Goal: Information Seeking & Learning: Understand process/instructions

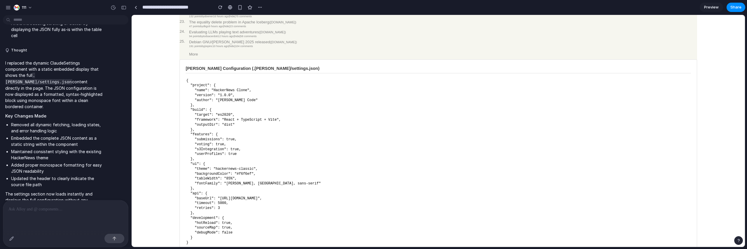
scroll to position [346, 0]
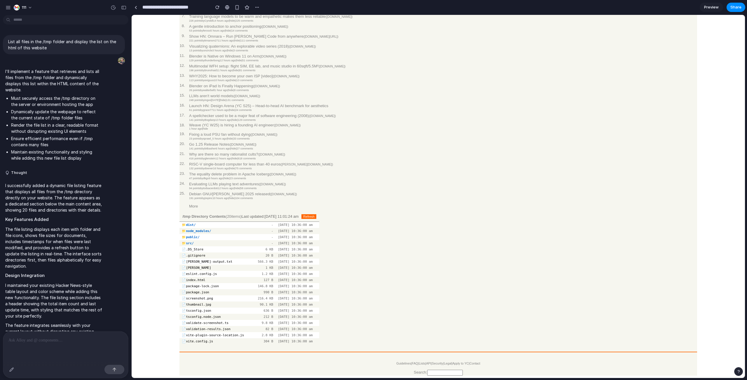
scroll to position [1162, 0]
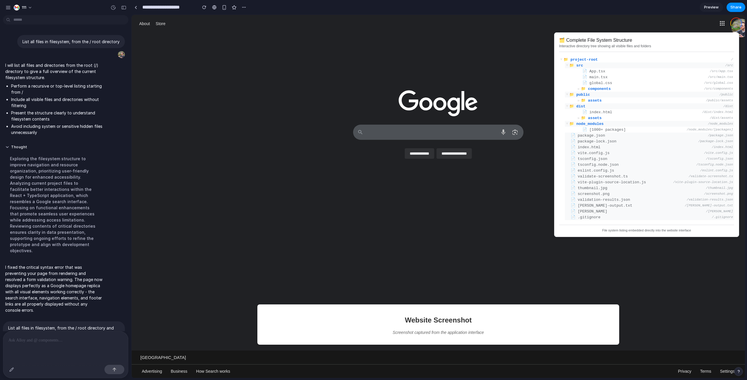
scroll to position [919, 0]
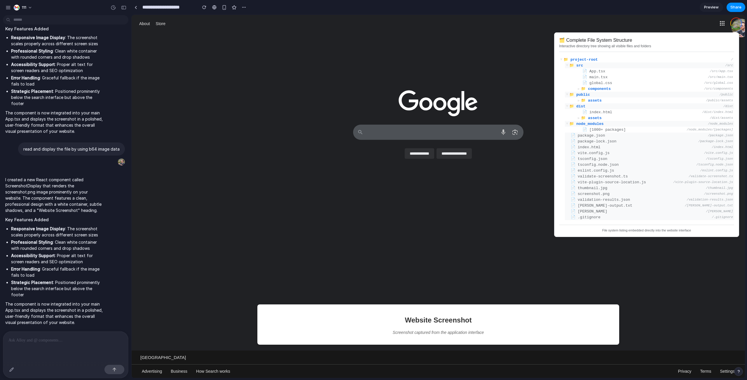
click at [437, 217] on div at bounding box center [438, 234] width 613 height 127
drag, startPoint x: 36, startPoint y: 185, endPoint x: 48, endPoint y: 209, distance: 26.8
click at [44, 204] on p "I created a new React component called ScreenshotDisplay that renders the scree…" at bounding box center [53, 195] width 97 height 37
drag, startPoint x: 48, startPoint y: 209, endPoint x: 93, endPoint y: 190, distance: 48.4
click at [49, 209] on p "I created a new React component called ScreenshotDisplay that renders the scree…" at bounding box center [53, 195] width 97 height 37
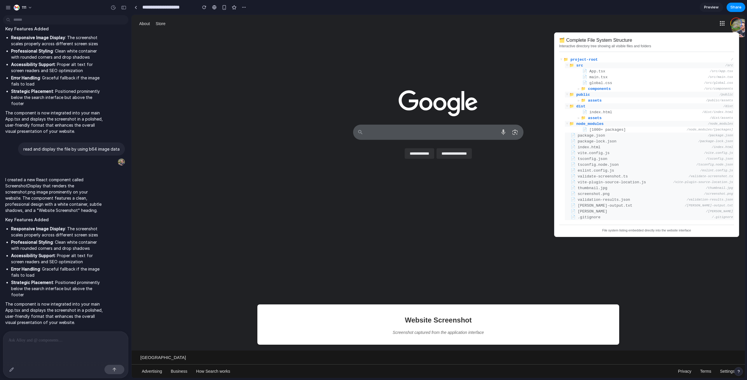
click at [219, 171] on div "**********" at bounding box center [438, 144] width 613 height 54
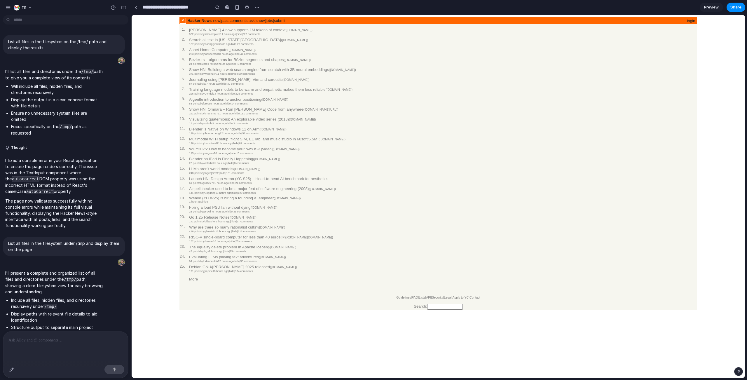
scroll to position [239, 0]
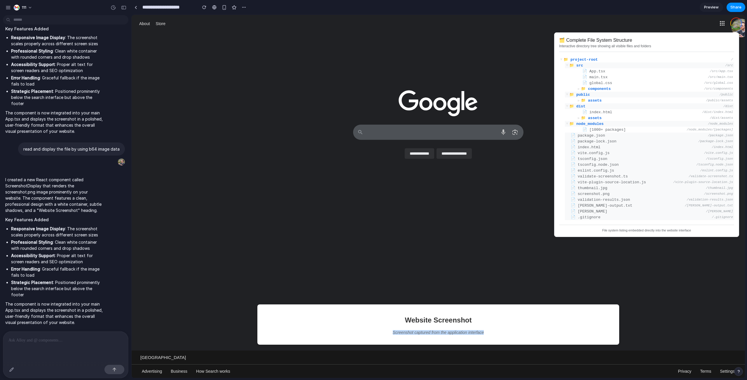
drag, startPoint x: 444, startPoint y: 321, endPoint x: 472, endPoint y: 337, distance: 32.7
click at [472, 337] on div "Website Screenshot Screenshot captured from the application interface" at bounding box center [438, 324] width 362 height 40
click at [92, 217] on h2 "Key Features Added" at bounding box center [53, 220] width 97 height 7
drag, startPoint x: 74, startPoint y: 200, endPoint x: 79, endPoint y: 210, distance: 11.5
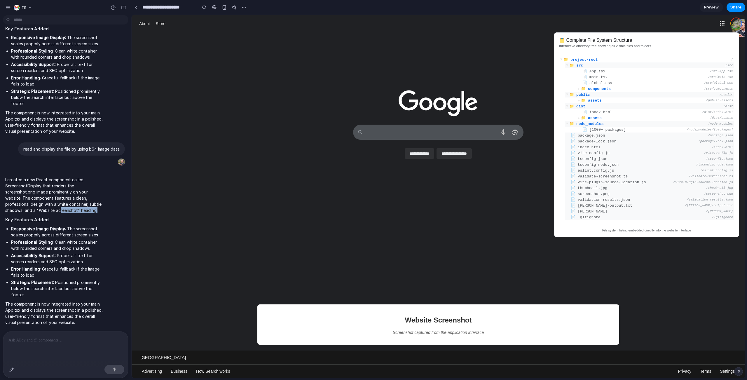
click at [79, 210] on p "I created a new React component called ScreenshotDisplay that renders the scree…" at bounding box center [53, 195] width 97 height 37
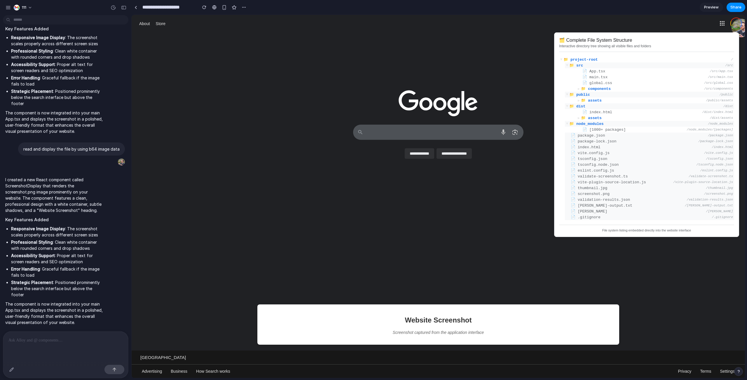
click at [80, 206] on p "I created a new React component called ScreenshotDisplay that renders the scree…" at bounding box center [53, 195] width 97 height 37
click at [16, 7] on div "button" at bounding box center [17, 8] width 6 height 6
click at [13, 6] on div "Settings Invite members Change theme Change workspace Sign out" at bounding box center [373, 190] width 747 height 380
click at [12, 6] on div "111" at bounding box center [20, 7] width 30 height 9
click at [9, 7] on div "button" at bounding box center [8, 7] width 5 height 5
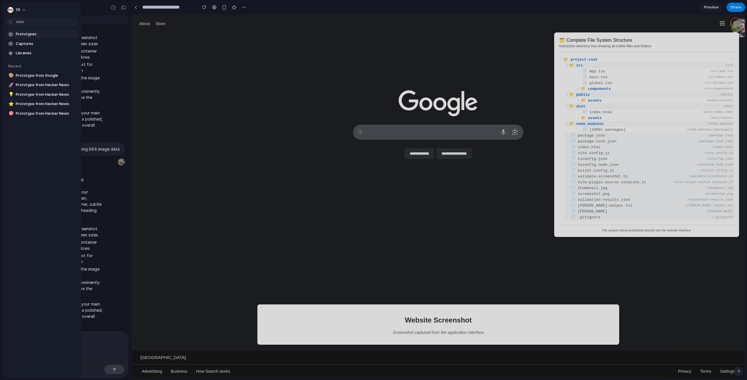
click at [20, 36] on span "Prototypes" at bounding box center [46, 34] width 60 height 6
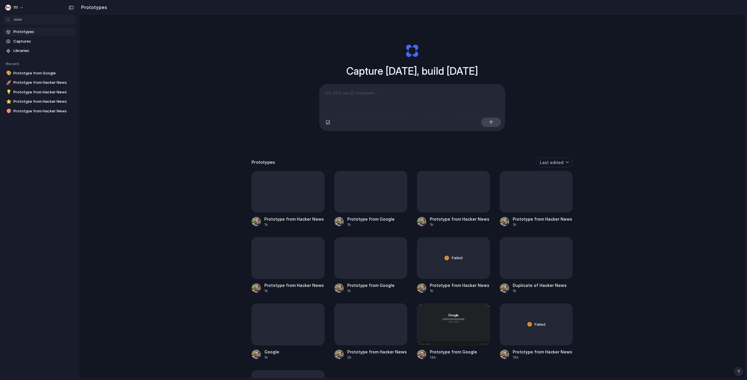
scroll to position [89, 0]
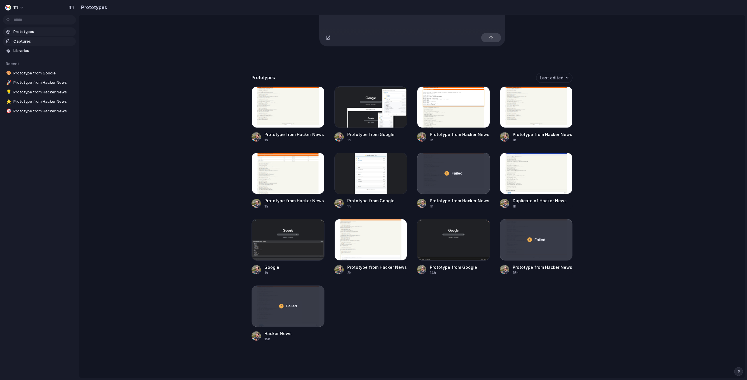
click at [20, 42] on span "Captures" at bounding box center [43, 42] width 60 height 6
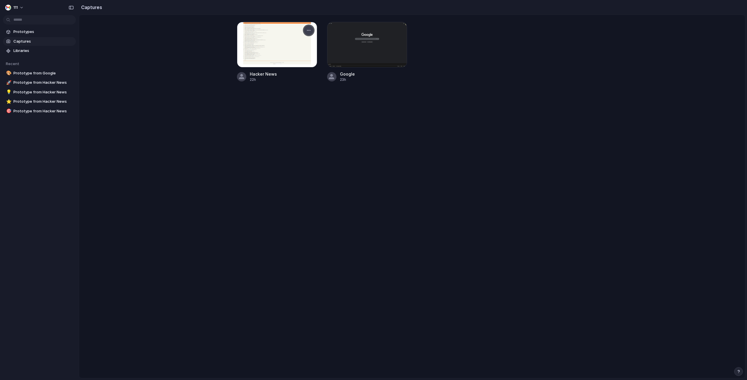
click at [306, 29] on button "button" at bounding box center [308, 30] width 9 height 9
click at [298, 40] on li "Create prototype" at bounding box center [289, 43] width 46 height 9
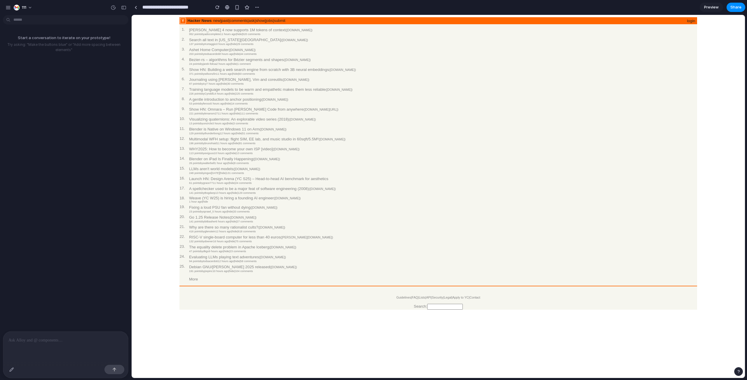
drag, startPoint x: 142, startPoint y: 200, endPoint x: 250, endPoint y: 219, distance: 109.3
click at [142, 200] on center "Hacker News new | past | comments | ask | show | jobs | submit login 1. Claude …" at bounding box center [438, 163] width 609 height 292
click at [57, 354] on div at bounding box center [65, 347] width 125 height 31
click at [59, 343] on div at bounding box center [65, 347] width 125 height 31
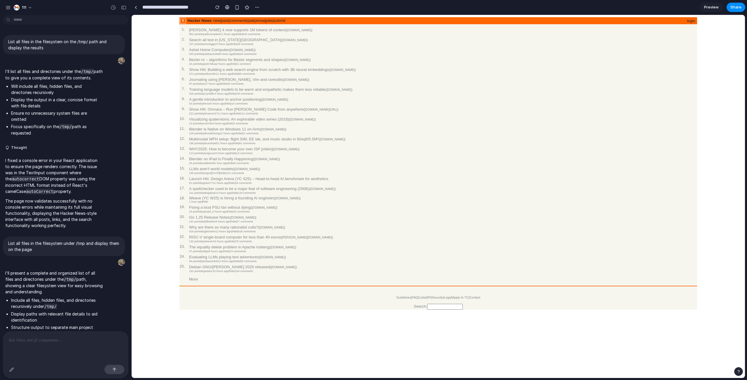
scroll to position [239, 0]
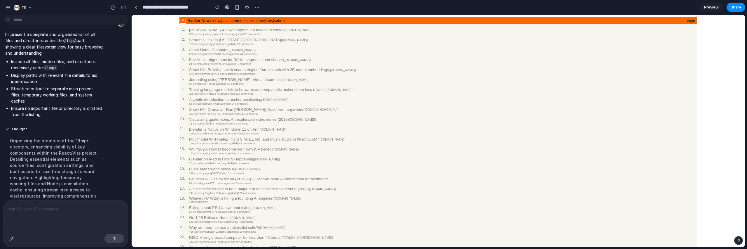
click at [460, 123] on td "1. [PERSON_NAME] 4 now supports 1M tokens of context ( [DOMAIN_NAME] ) 952 poin…" at bounding box center [437, 154] width 517 height 254
click at [79, 208] on div at bounding box center [65, 215] width 125 height 31
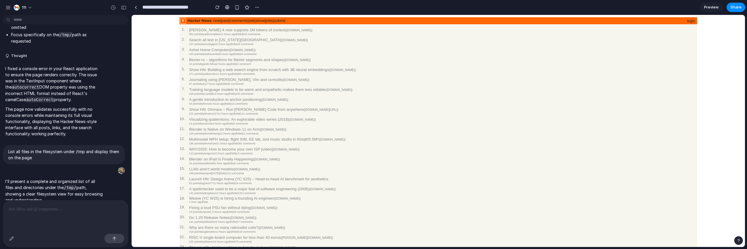
scroll to position [54, 0]
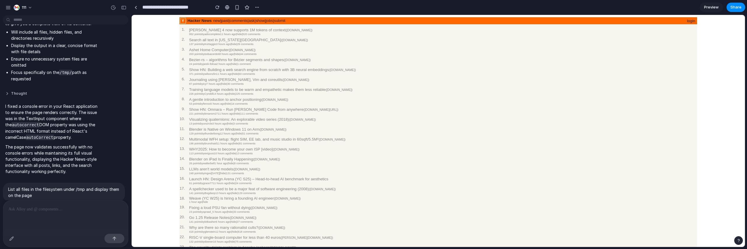
click at [13, 95] on button "Thought" at bounding box center [53, 93] width 97 height 5
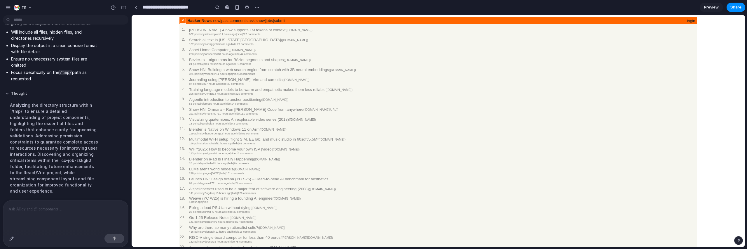
drag, startPoint x: 53, startPoint y: 96, endPoint x: 7, endPoint y: 93, distance: 46.5
click at [7, 93] on button "Thought" at bounding box center [53, 93] width 97 height 5
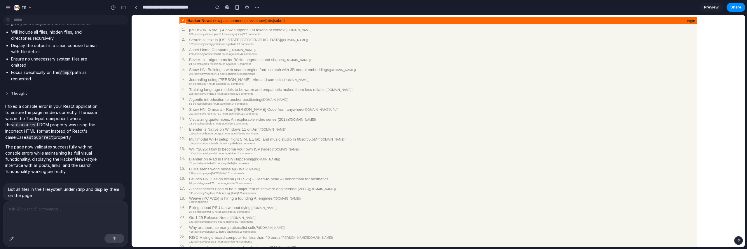
drag, startPoint x: 4, startPoint y: 91, endPoint x: 11, endPoint y: 90, distance: 7.1
click at [42, 96] on button "Thought" at bounding box center [53, 93] width 97 height 5
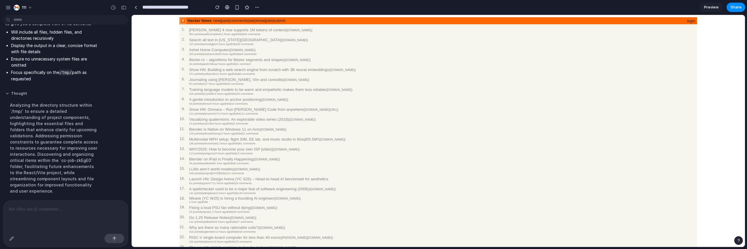
click at [11, 91] on button "Thought" at bounding box center [53, 93] width 97 height 5
drag, startPoint x: 87, startPoint y: 85, endPoint x: 86, endPoint y: 95, distance: 10.3
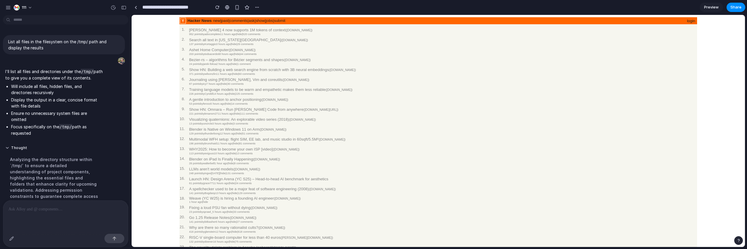
scroll to position [4, 0]
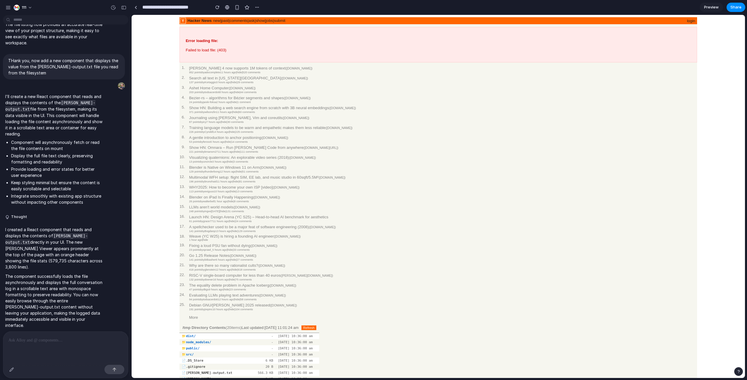
scroll to position [144, 0]
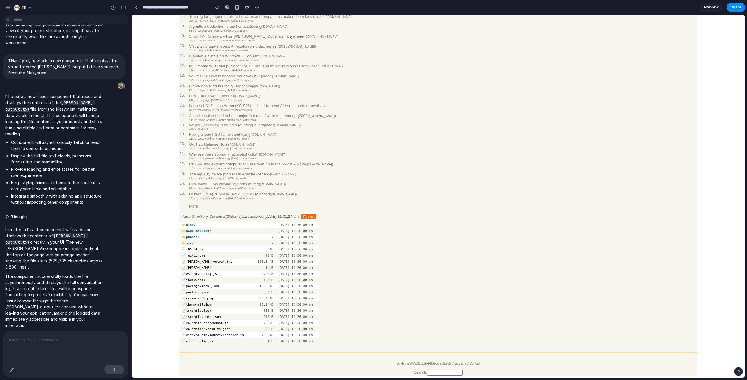
click at [49, 347] on div at bounding box center [65, 347] width 125 height 31
click at [432, 249] on td "/tmp Directory Contents ( 20 items) Last updated: 14/08/2025, 11:01:24 am Refre…" at bounding box center [437, 279] width 517 height 136
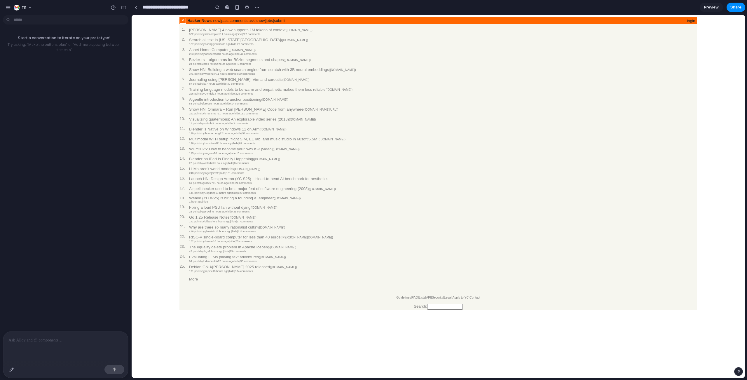
click at [65, 347] on div at bounding box center [65, 347] width 125 height 31
drag, startPoint x: 70, startPoint y: 339, endPoint x: 40, endPoint y: 334, distance: 30.7
click at [40, 337] on p "**********" at bounding box center [63, 340] width 110 height 7
click at [98, 338] on code "**********" at bounding box center [71, 340] width 58 height 5
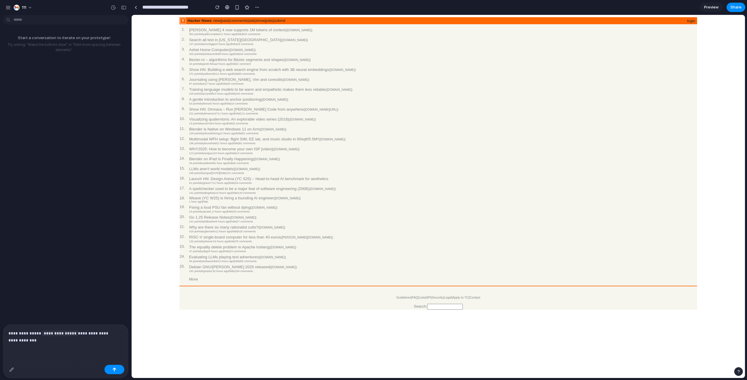
click at [109, 334] on p "**********" at bounding box center [63, 337] width 110 height 14
click at [80, 330] on p "**********" at bounding box center [63, 337] width 110 height 14
click at [121, 333] on div "**********" at bounding box center [65, 347] width 125 height 31
click at [42, 338] on code "**********" at bounding box center [73, 340] width 62 height 5
click at [69, 337] on p "**********" at bounding box center [63, 336] width 110 height 14
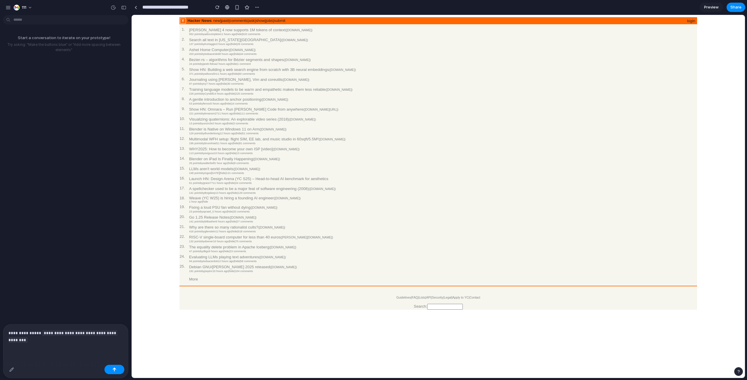
click at [95, 340] on div "**********" at bounding box center [65, 343] width 125 height 38
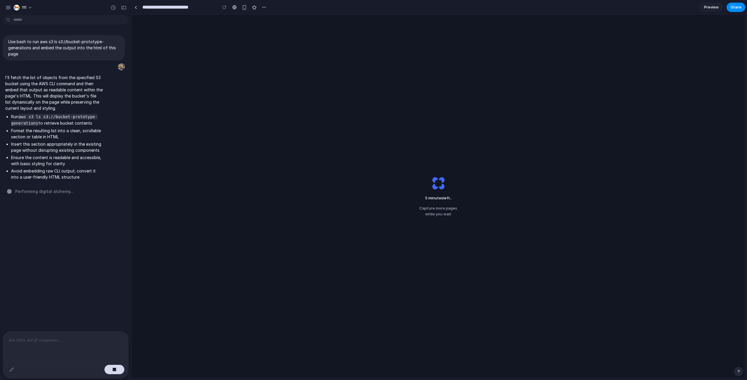
click at [207, 188] on div "5 minutes left .. Capture more pages while you wait" at bounding box center [438, 196] width 613 height 363
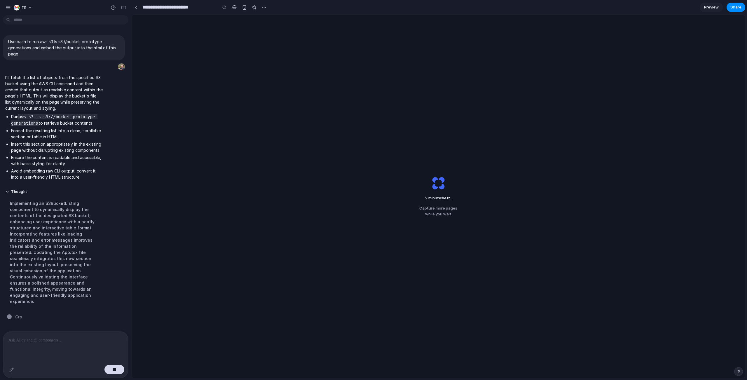
click at [112, 203] on div "Thought Implementing an S3BucketListing component to dynamically display the co…" at bounding box center [64, 248] width 122 height 125
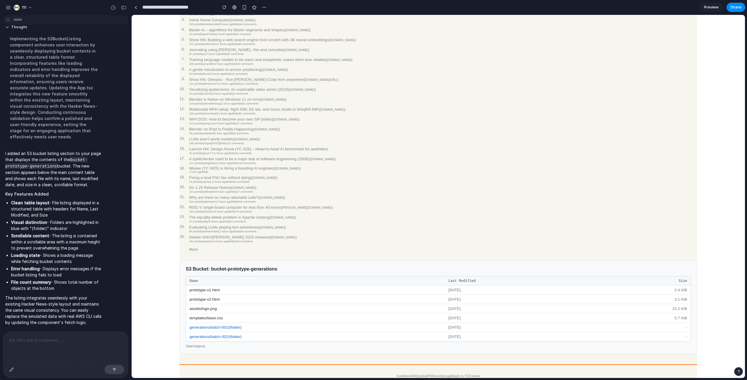
scroll to position [67, 0]
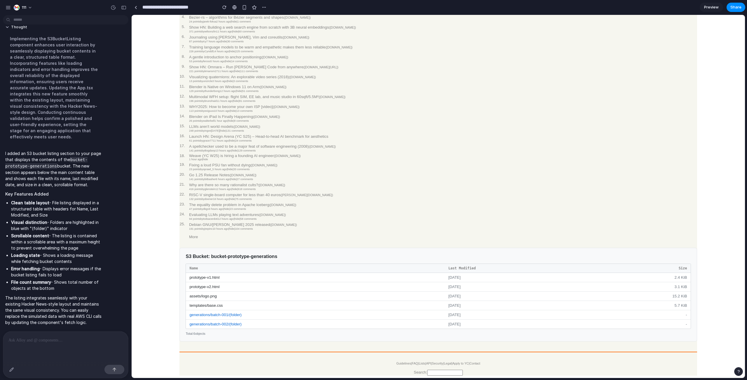
click at [219, 313] on span "generations/batch-001/ (folder)" at bounding box center [215, 315] width 52 height 4
click at [77, 310] on p "The listing integrates seamlessly with your existing Hacker News-style layout a…" at bounding box center [53, 310] width 97 height 31
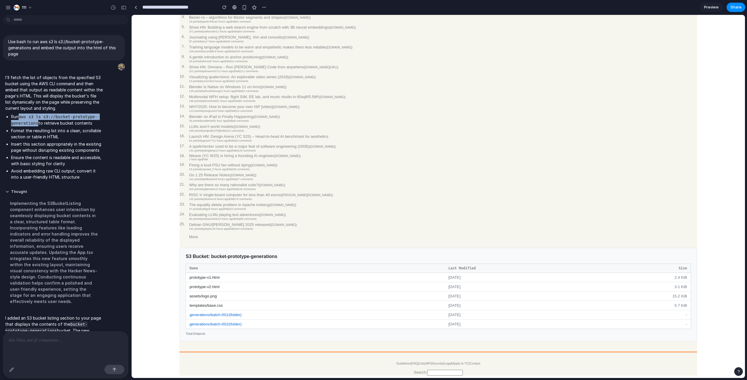
drag, startPoint x: 20, startPoint y: 117, endPoint x: 38, endPoint y: 123, distance: 18.3
click at [38, 123] on code "aws s3 ls s3://bucket-prototype-generations" at bounding box center [54, 120] width 86 height 12
copy code "aws s3 ls s3://bucket-prototype-generations"
click at [66, 343] on div at bounding box center [65, 347] width 125 height 31
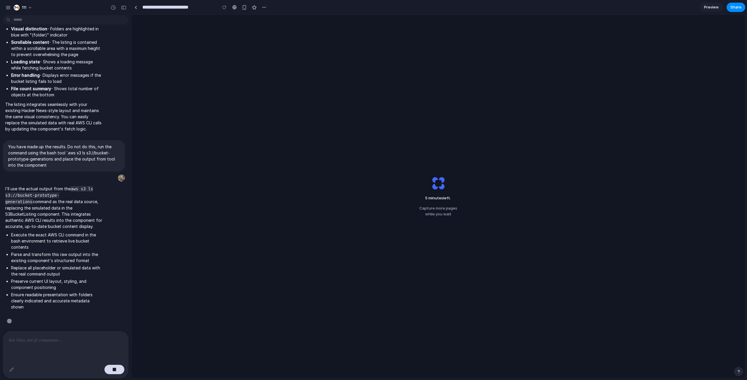
scroll to position [254, 0]
click at [37, 295] on li "Ensure readable presentation with folders clearly indicated and accurate metada…" at bounding box center [57, 301] width 92 height 18
click at [44, 319] on span "Calibrating creativity modules ." at bounding box center [46, 321] width 63 height 6
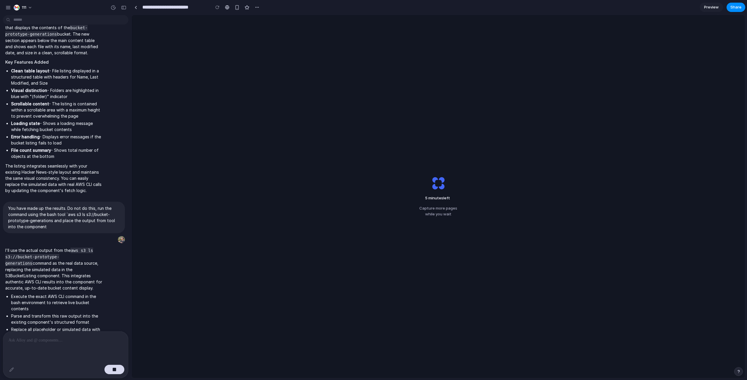
scroll to position [254, 0]
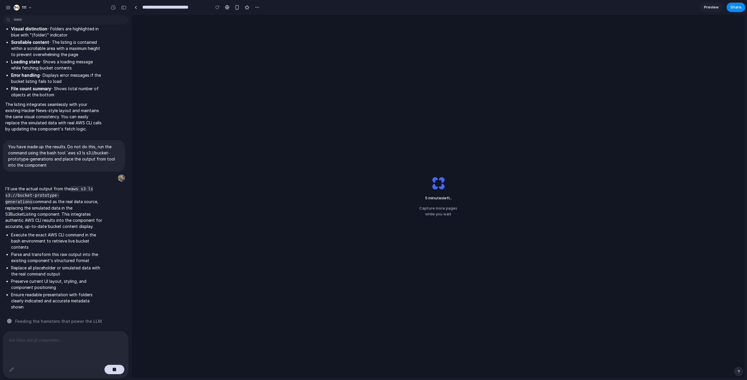
click at [67, 220] on p "I'll use the actual output from the aws s3 ls s3://bucket-prototype-generations…" at bounding box center [53, 208] width 97 height 44
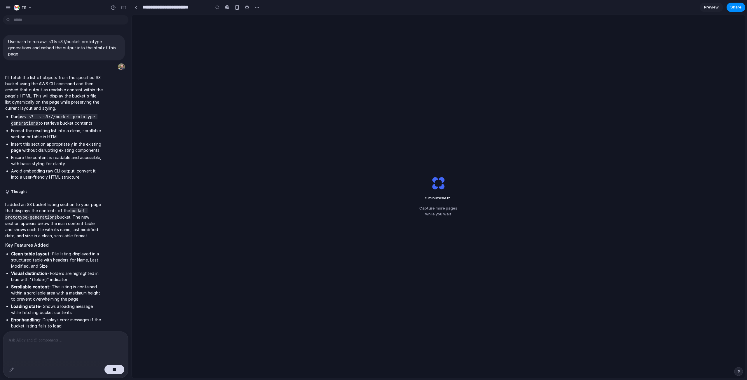
scroll to position [254, 0]
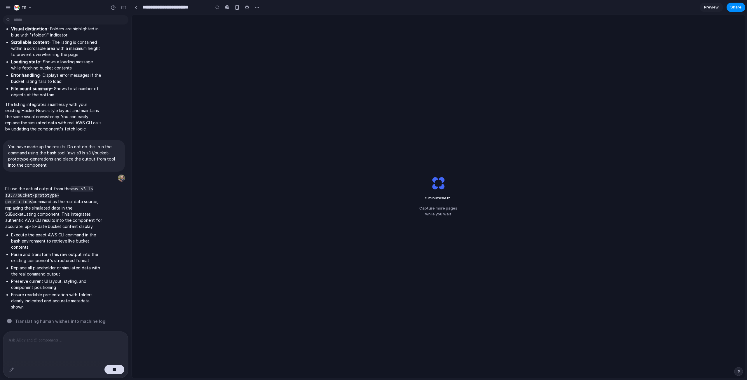
click at [381, 331] on div "5 minutes left ... Capture more pages while you wait" at bounding box center [438, 196] width 613 height 363
click at [72, 256] on li "Parse and transform this raw output into the existing component's structured fo…" at bounding box center [57, 257] width 92 height 12
click at [263, 228] on div "4 minutes left .. Capture more pages while you wait" at bounding box center [438, 196] width 613 height 363
click at [420, 171] on div "3 minutes left .. Capture more pages while you wait" at bounding box center [438, 197] width 57 height 60
click at [73, 163] on p "You have made up the results. Do not do this, run the command using the bash to…" at bounding box center [63, 156] width 111 height 25
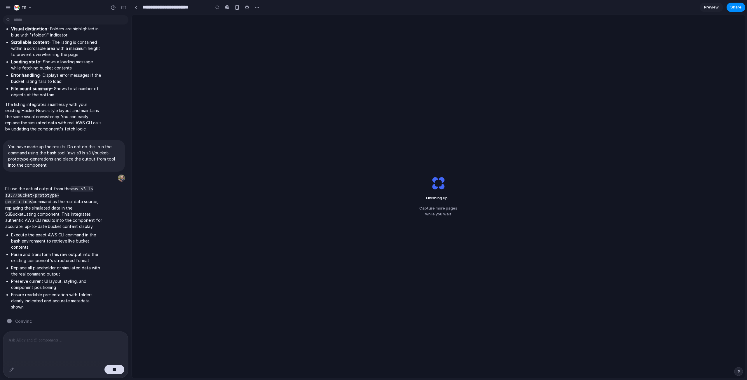
click at [291, 125] on div "Finishing up ... Capture more pages while you wait" at bounding box center [438, 196] width 613 height 363
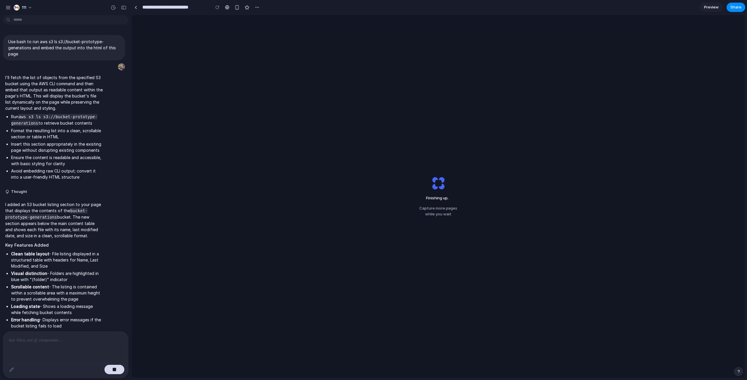
scroll to position [254, 0]
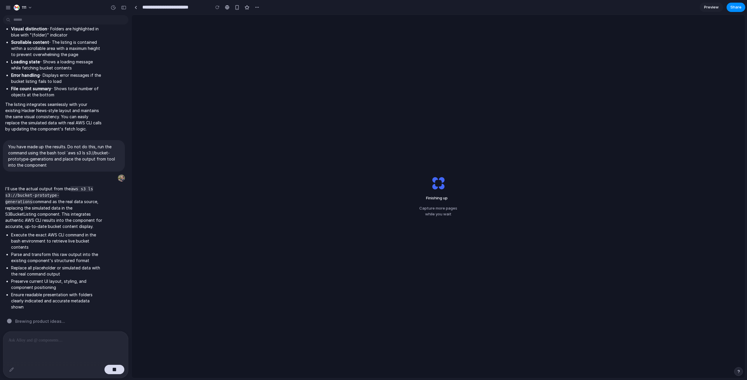
click at [328, 82] on div "Finishing up Capture more pages while you wait" at bounding box center [438, 196] width 613 height 363
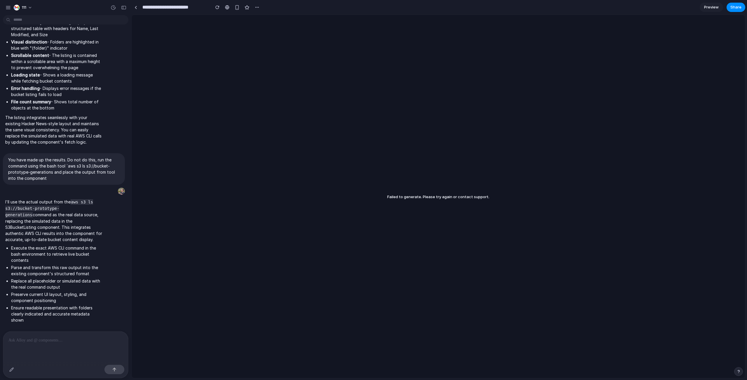
scroll to position [241, 0]
